Goal: Check status

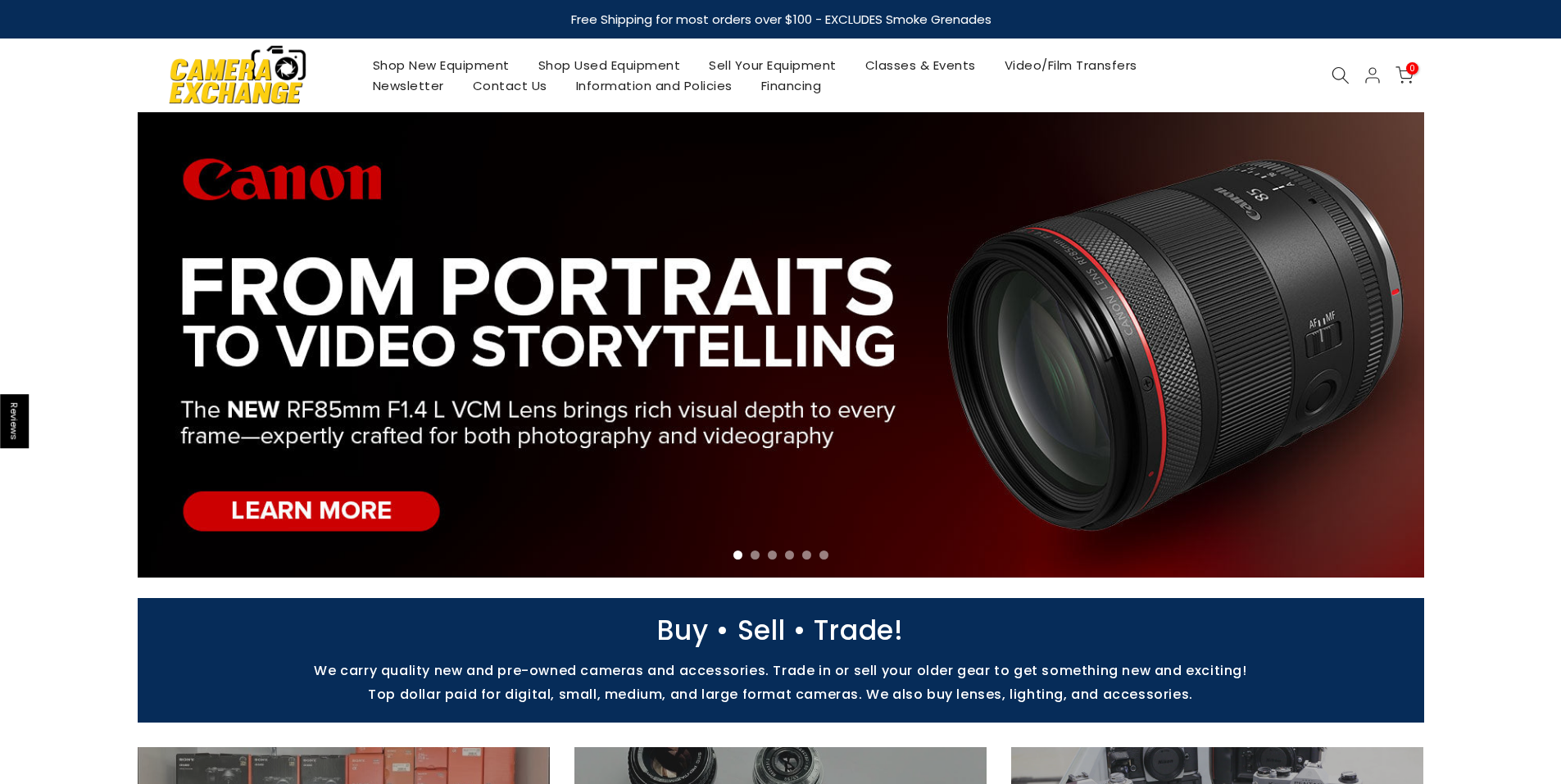
type input "**********"
click at [1338, 70] on icon at bounding box center [1340, 74] width 18 height 18
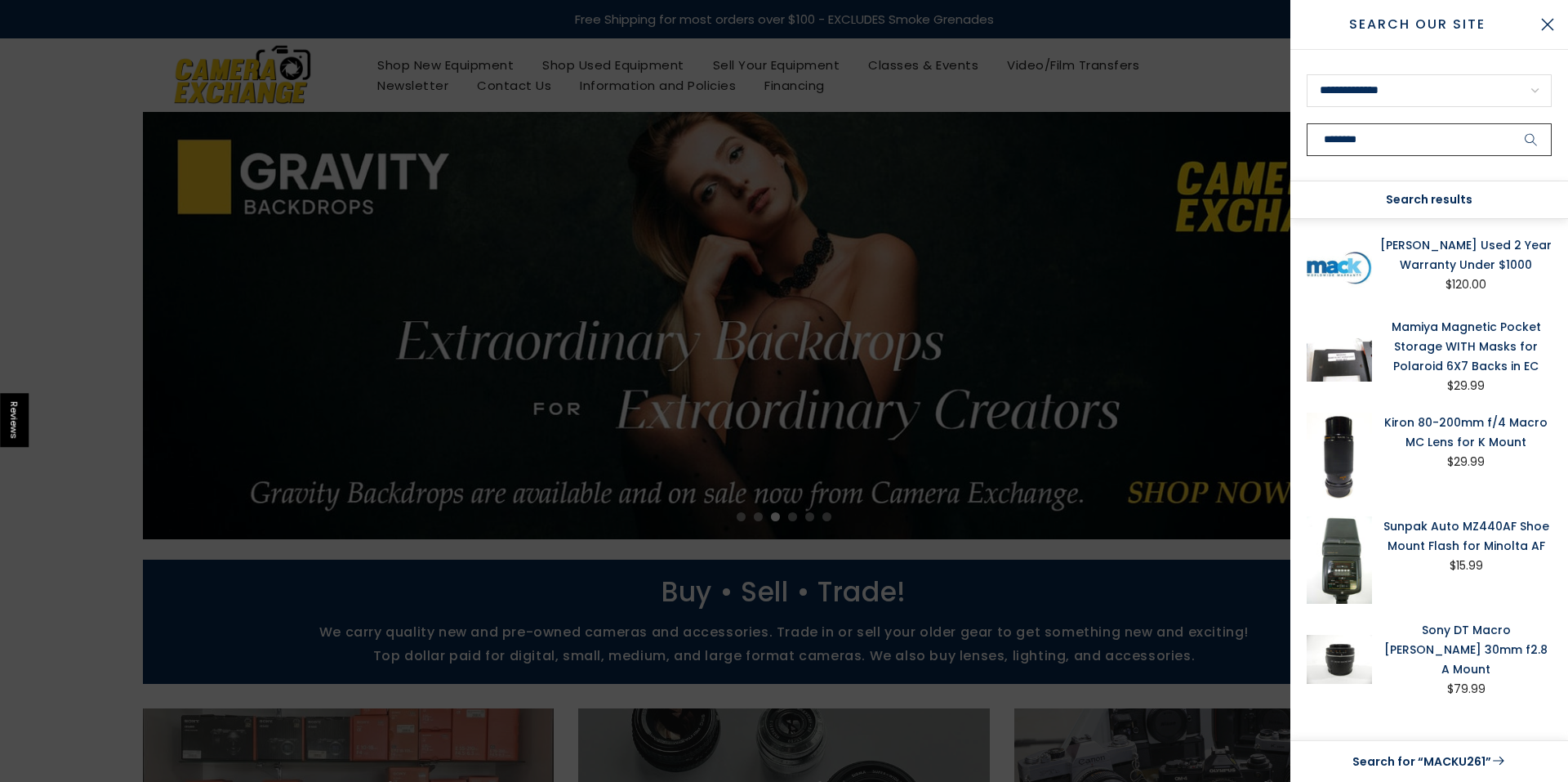
type input "********"
click at [1435, 257] on link "[PERSON_NAME] Used 2 Year Warranty Under $1000" at bounding box center [1466, 255] width 172 height 39
